Goal: Check status

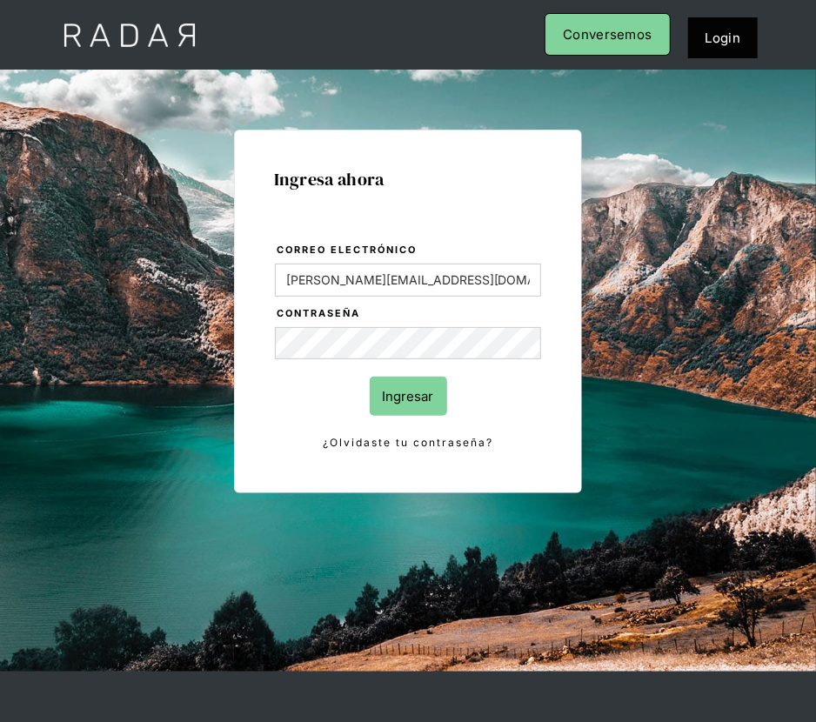
click at [409, 406] on input "Ingresar" at bounding box center [408, 396] width 77 height 39
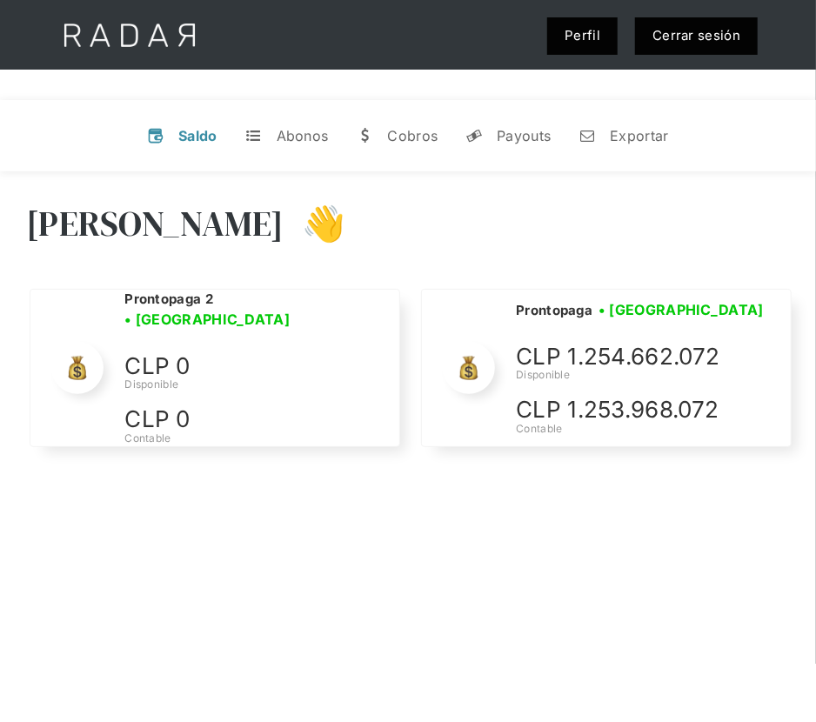
click at [578, 513] on div "Hola Evans 👋 Cargando tus cuentas... Nombre de la empresa • Conectada • Descone…" at bounding box center [408, 532] width 816 height 722
click at [574, 553] on div "Hola Evans 👋 Cargando tus cuentas... Nombre de la empresa • Conectada • Descone…" at bounding box center [408, 532] width 816 height 722
click at [571, 516] on div "Hola Evans 👋 Cargando tus cuentas... Nombre de la empresa • Conectada • Descone…" at bounding box center [408, 532] width 816 height 722
click at [362, 659] on div "Hola Evans 👋 Cargando tus cuentas... Nombre de la empresa • Conectada • Descone…" at bounding box center [408, 532] width 816 height 722
